Goal: Information Seeking & Learning: Learn about a topic

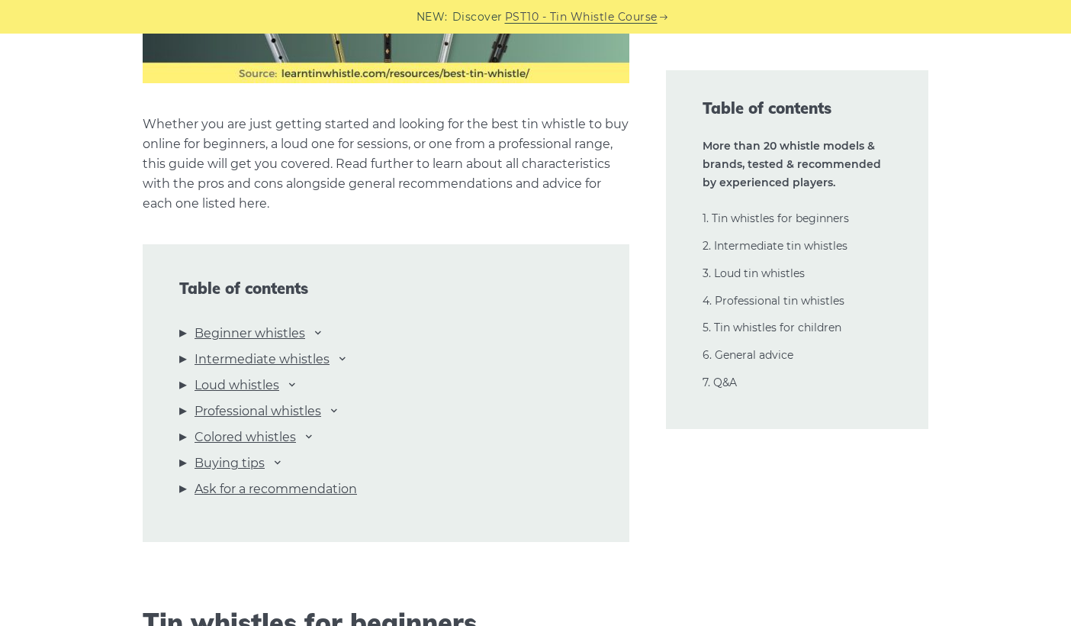
scroll to position [1526, 0]
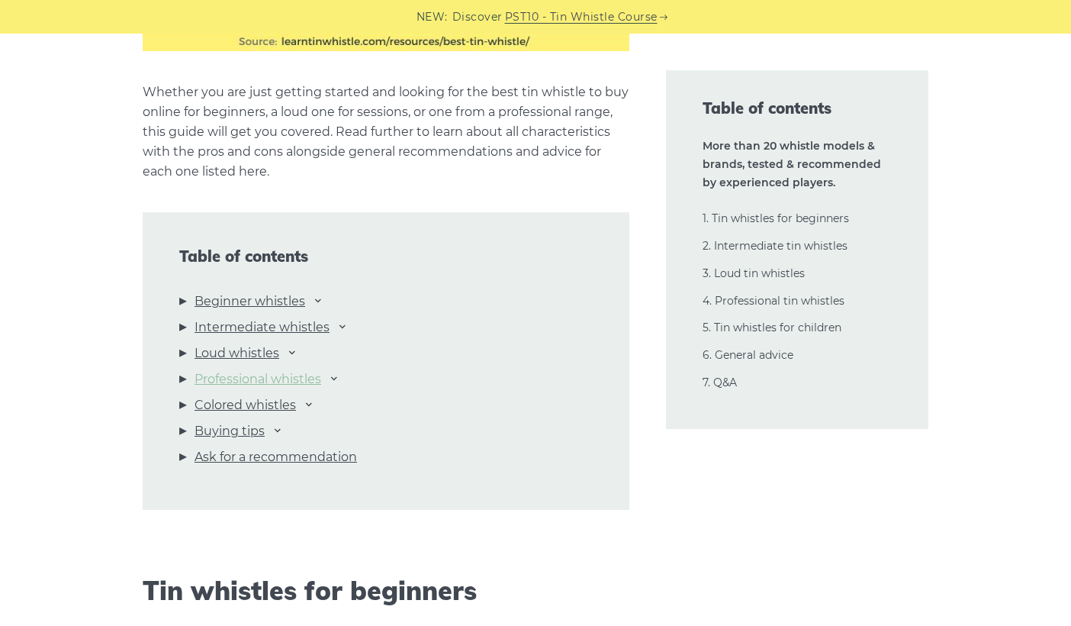
click at [300, 376] on link "Professional whistles" at bounding box center [258, 379] width 127 height 20
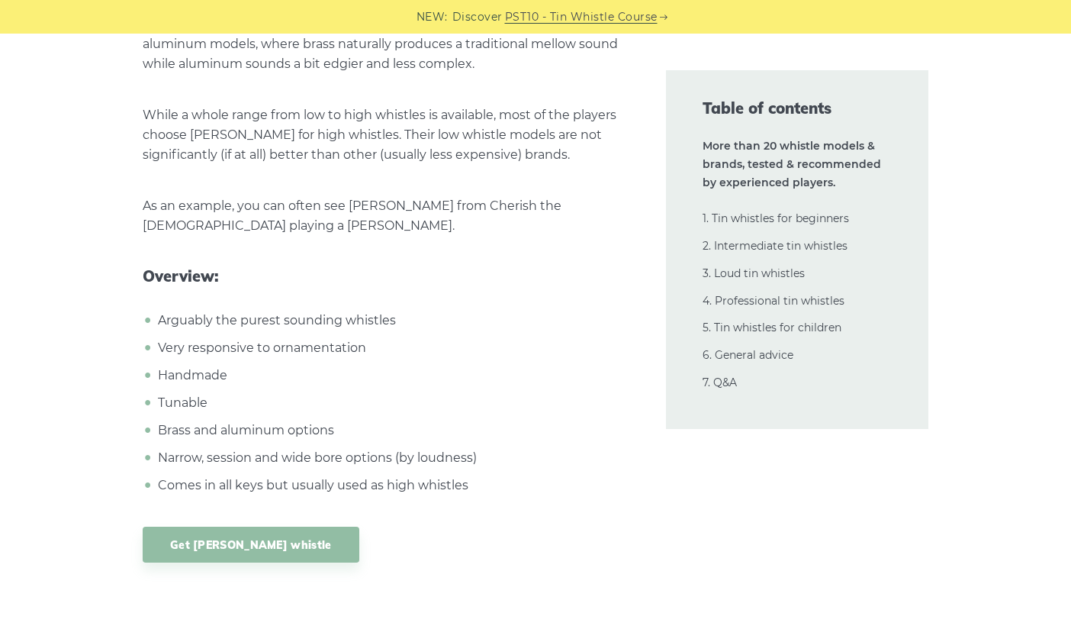
scroll to position [22801, 0]
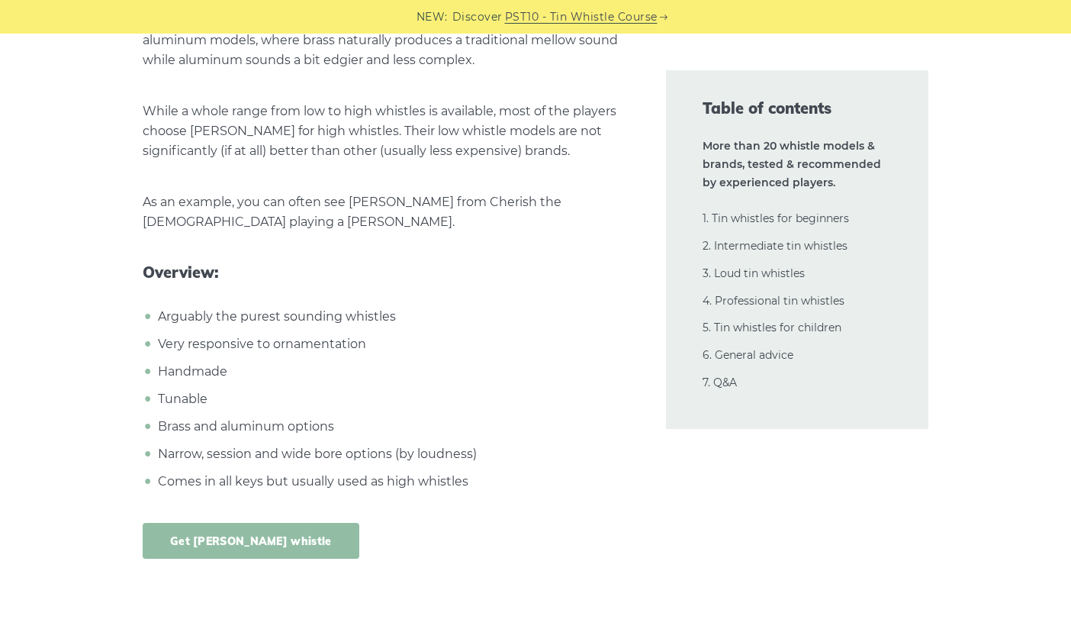
click at [208, 523] on link "Get [PERSON_NAME] whistle" at bounding box center [251, 541] width 217 height 36
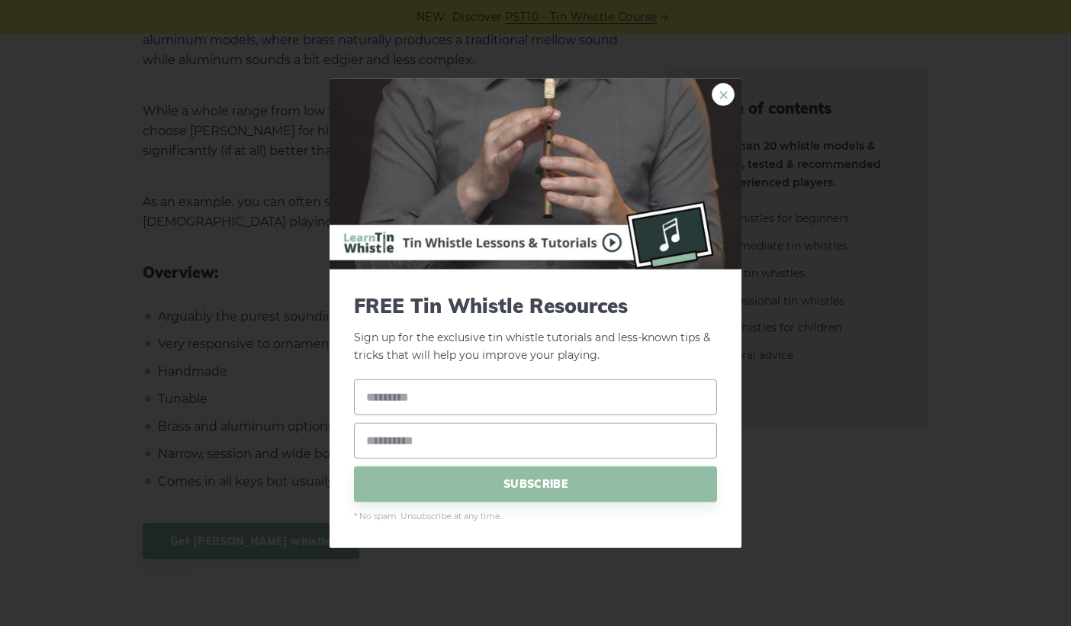
click at [730, 86] on link "×" at bounding box center [723, 94] width 23 height 23
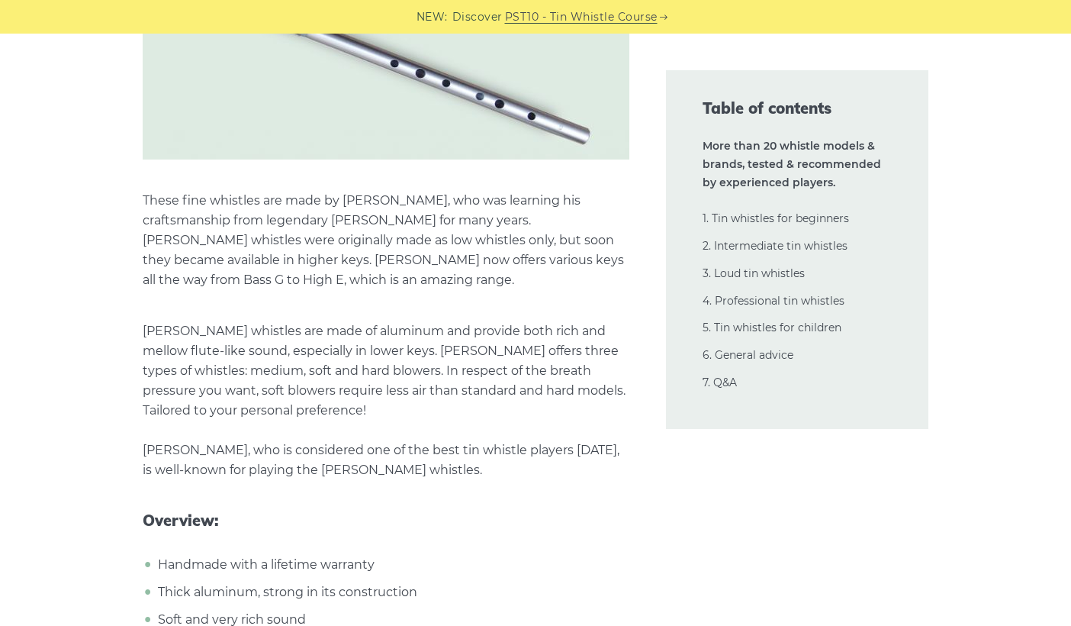
scroll to position [21580, 0]
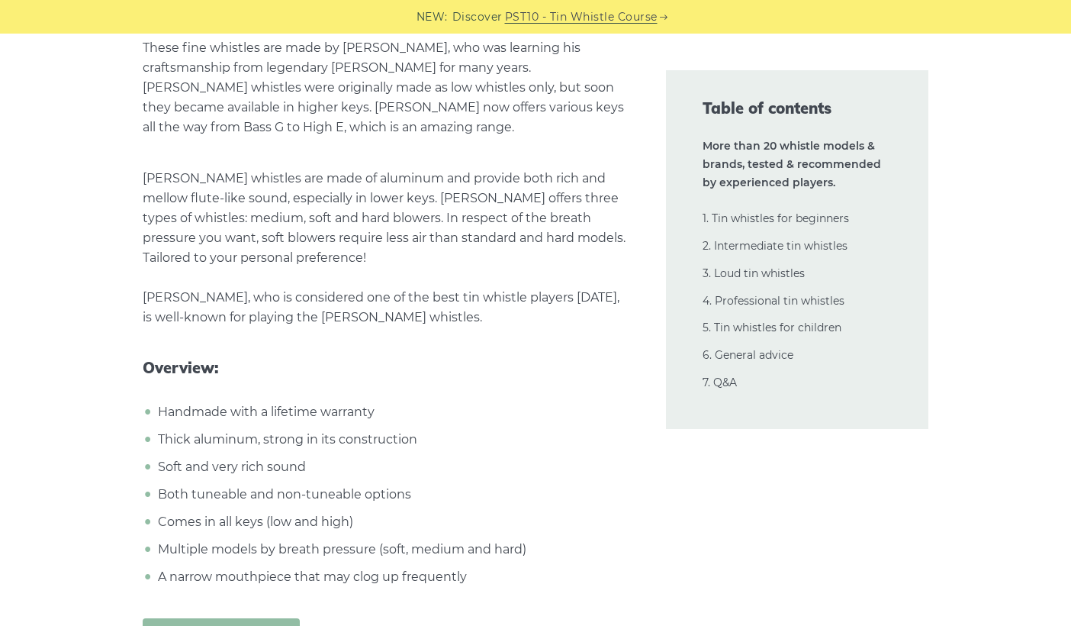
click at [216, 618] on link "Get Goldie whistle" at bounding box center [221, 636] width 157 height 36
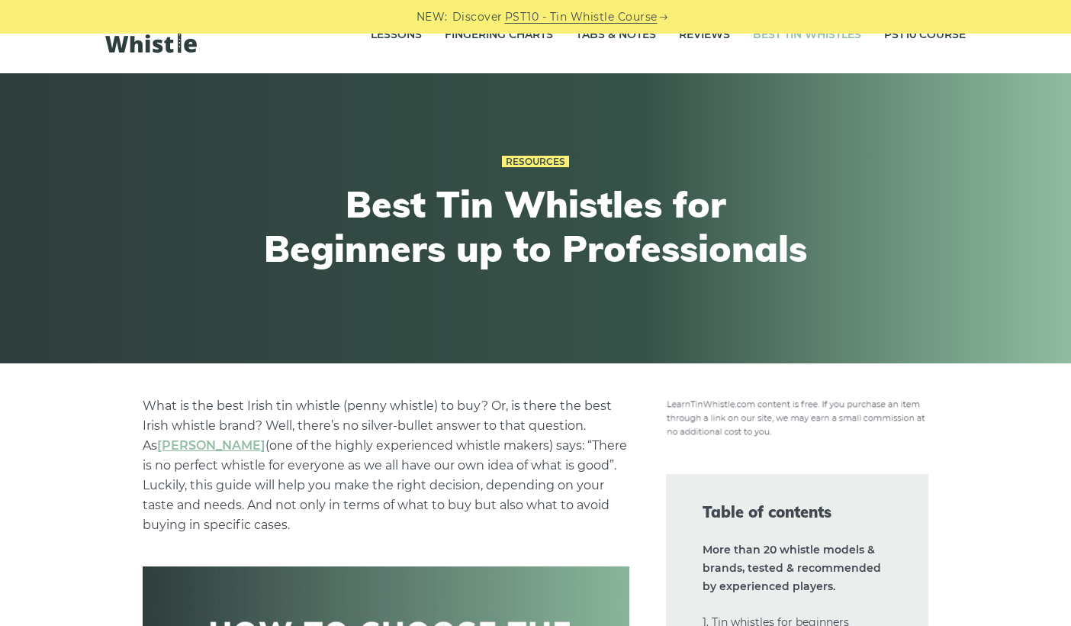
scroll to position [0, 0]
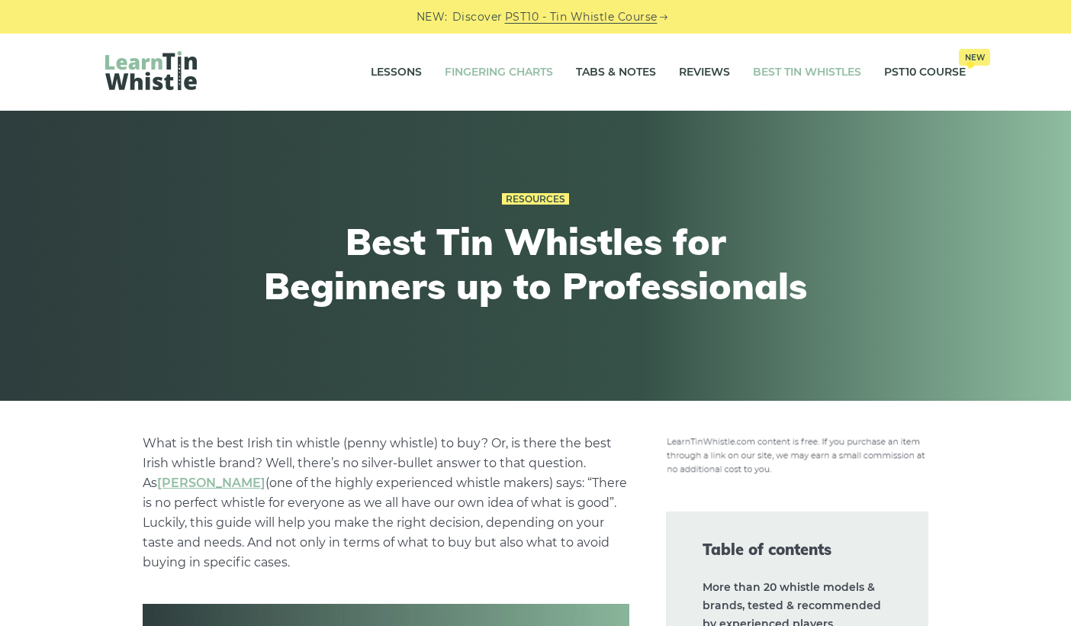
click at [501, 68] on link "Fingering Charts" at bounding box center [499, 72] width 108 height 38
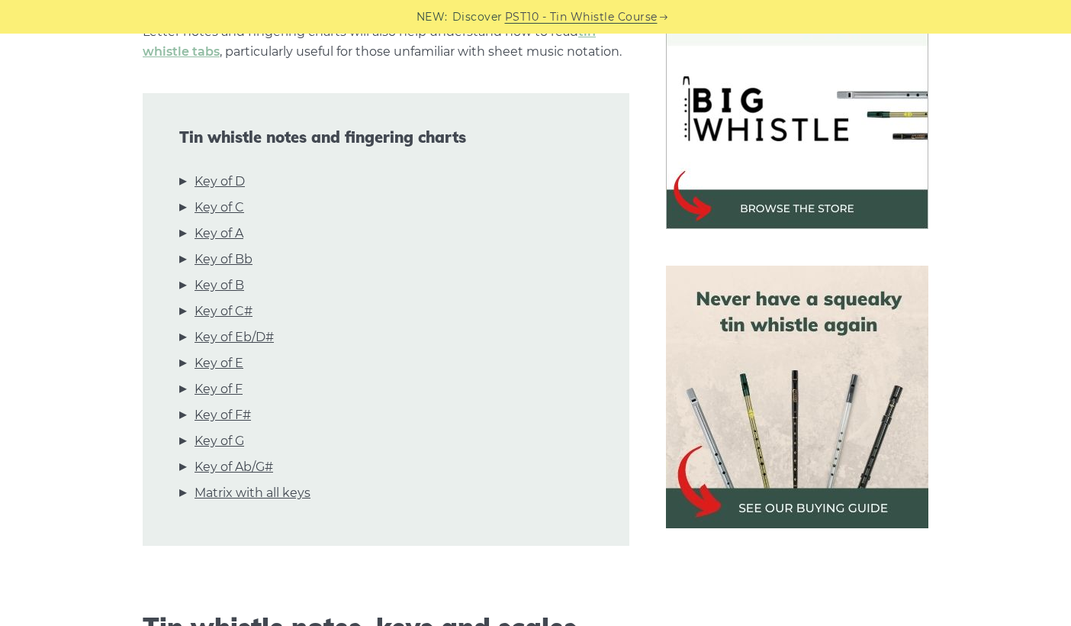
scroll to position [534, 0]
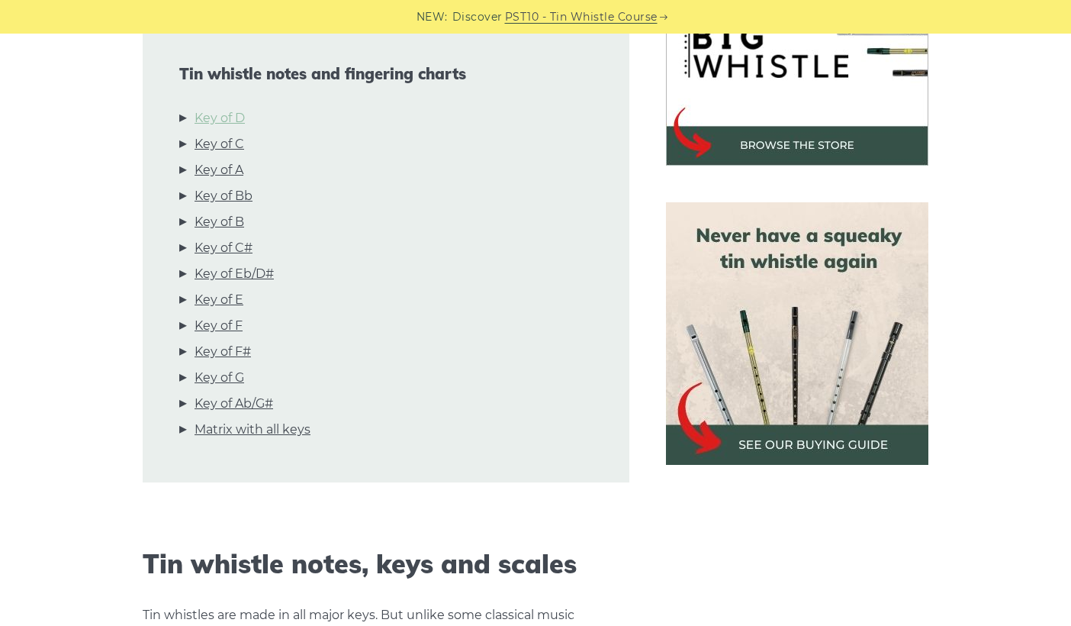
click at [202, 120] on link "Key of D" at bounding box center [220, 118] width 50 height 20
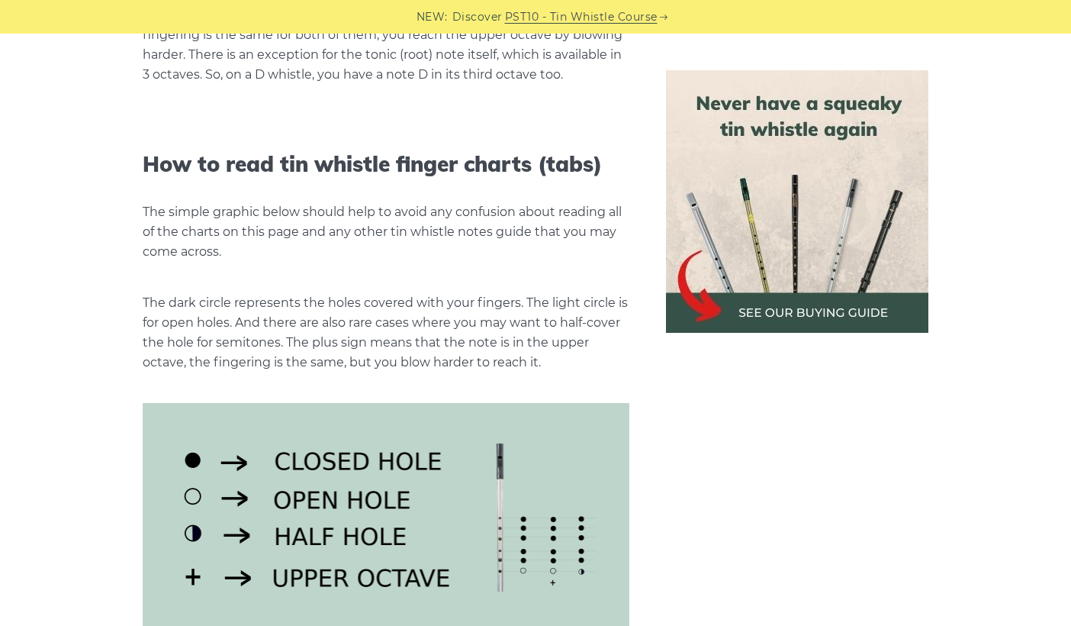
scroll to position [1691, 0]
